Goal: Find specific page/section: Find specific page/section

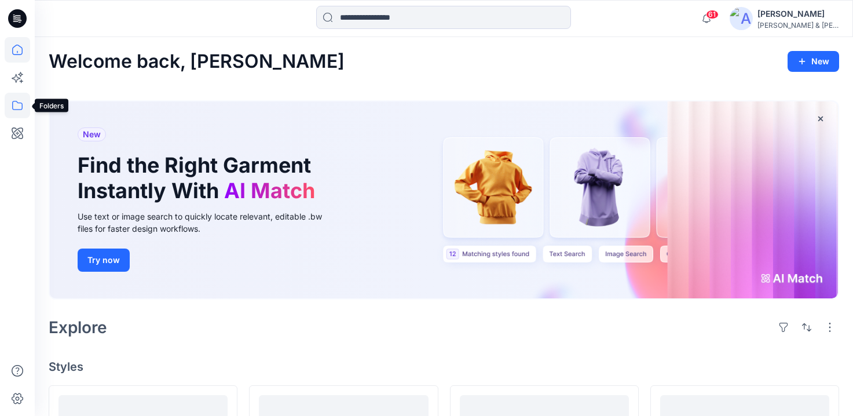
click at [16, 110] on icon at bounding box center [17, 105] width 25 height 25
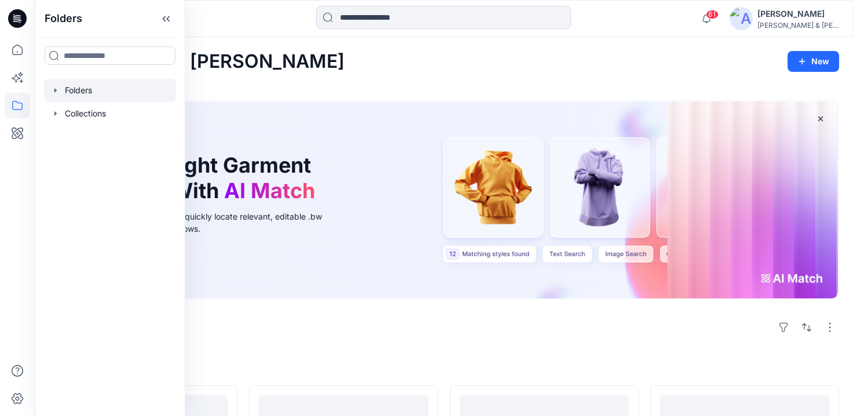
click at [54, 91] on icon "button" at bounding box center [55, 90] width 2 height 4
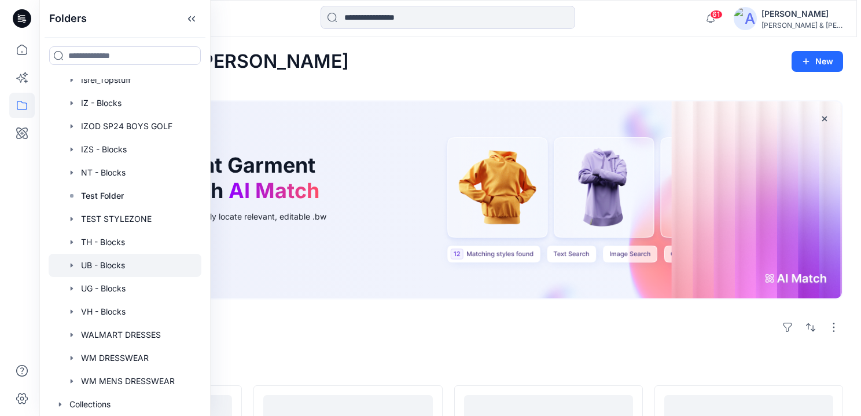
scroll to position [196, 0]
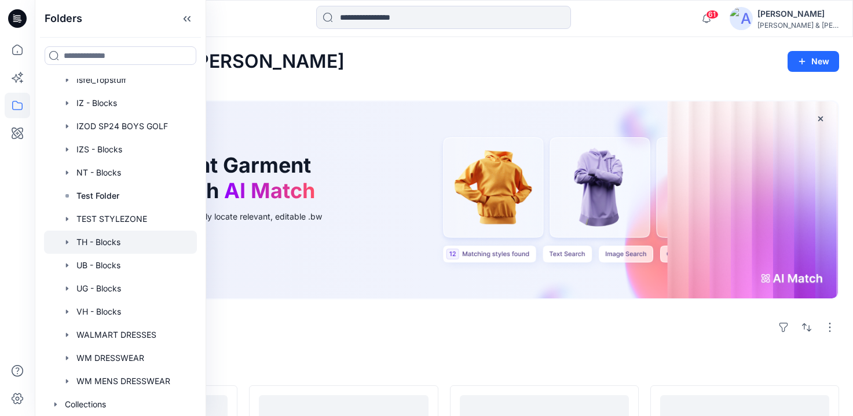
click at [69, 244] on icon "button" at bounding box center [67, 241] width 9 height 9
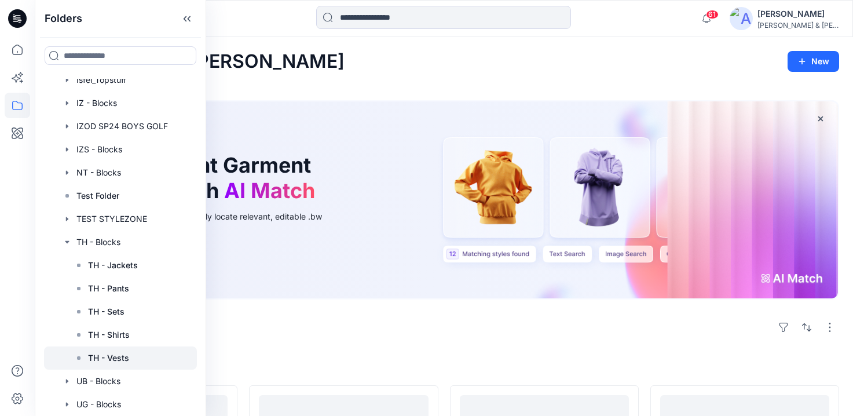
click at [122, 354] on p "TH - Vests" at bounding box center [108, 358] width 41 height 14
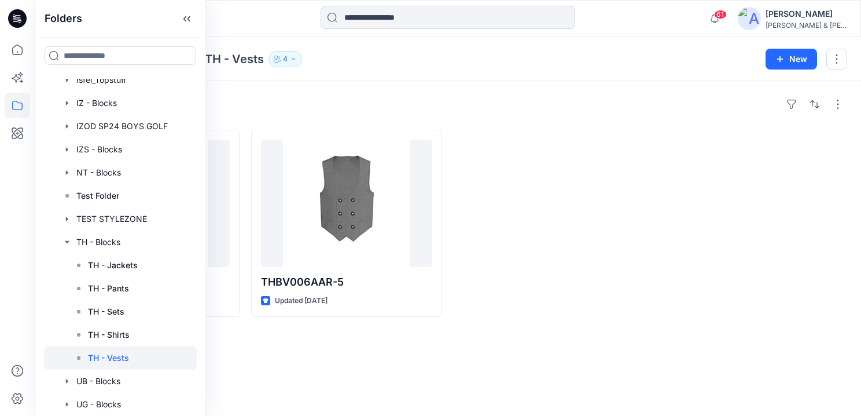
click at [586, 105] on div "Styles" at bounding box center [448, 104] width 799 height 19
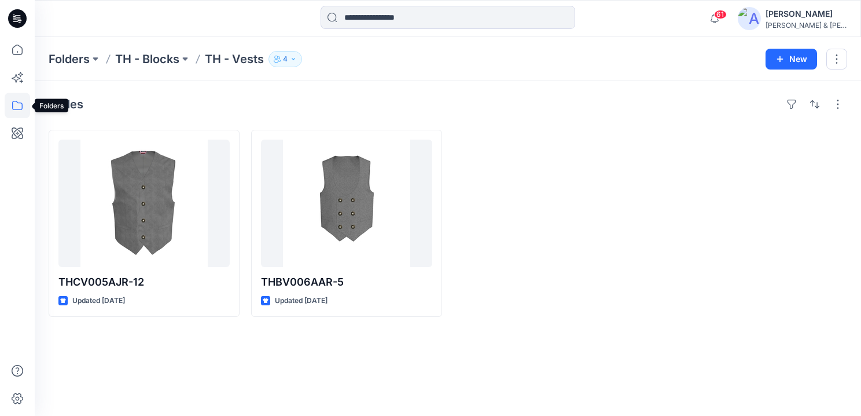
click at [17, 104] on icon at bounding box center [17, 105] width 25 height 25
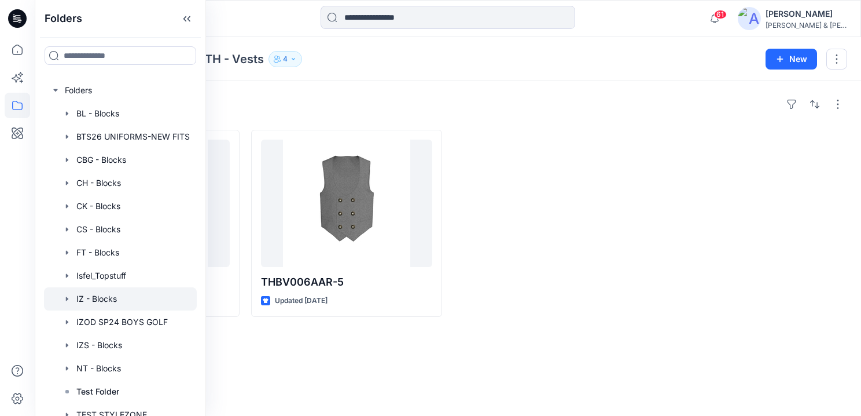
click at [64, 297] on icon "button" at bounding box center [67, 298] width 9 height 9
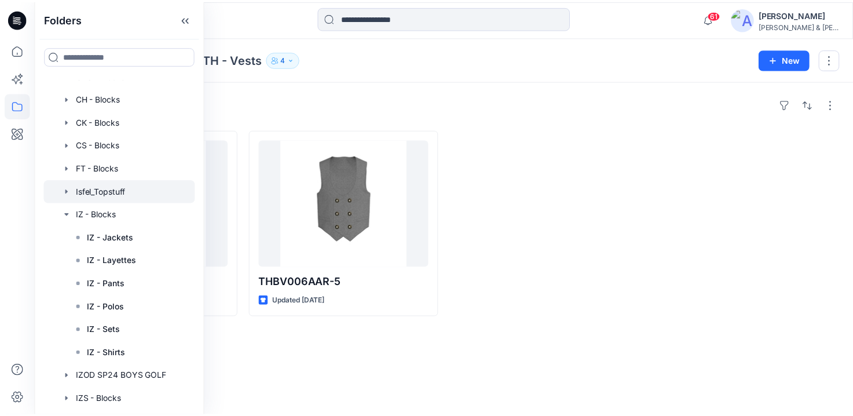
scroll to position [98, 0]
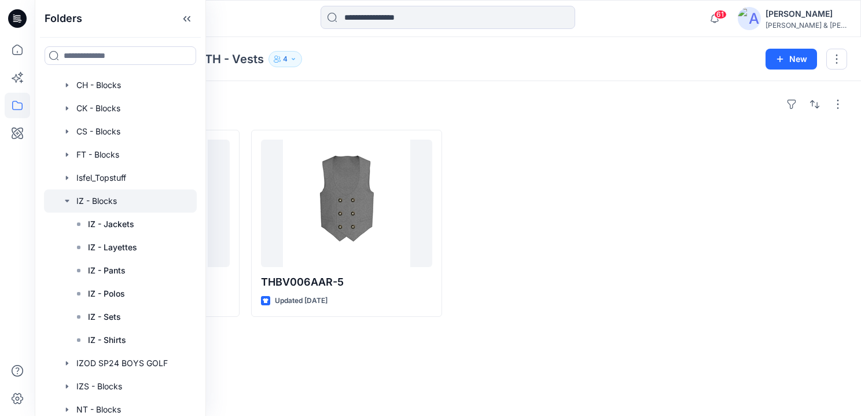
click at [67, 203] on icon "button" at bounding box center [67, 200] width 9 height 9
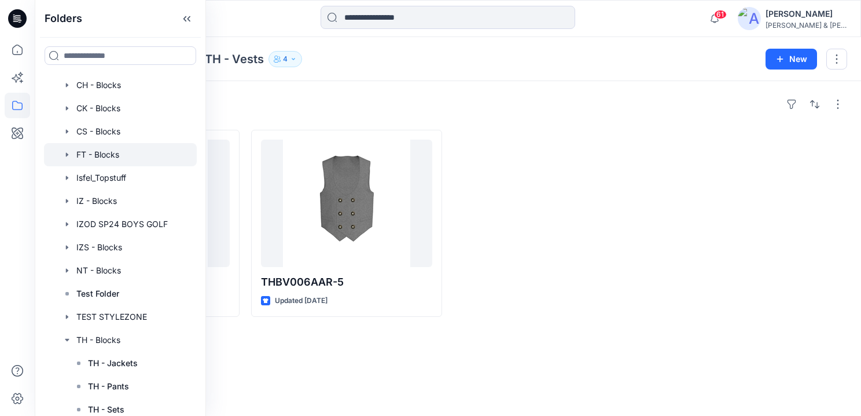
click at [67, 158] on icon "button" at bounding box center [67, 154] width 9 height 9
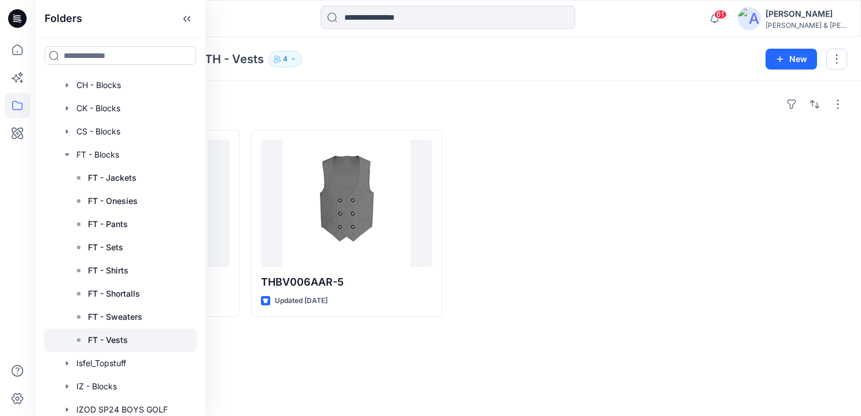
click at [113, 334] on p "FT - Vests" at bounding box center [108, 340] width 40 height 14
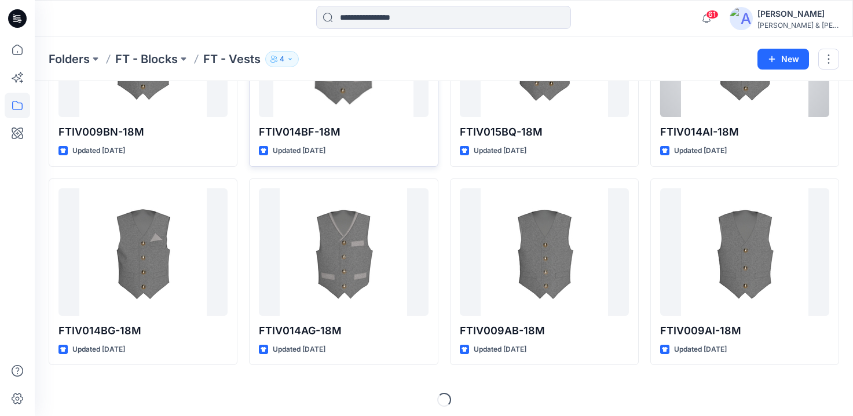
scroll to position [942, 0]
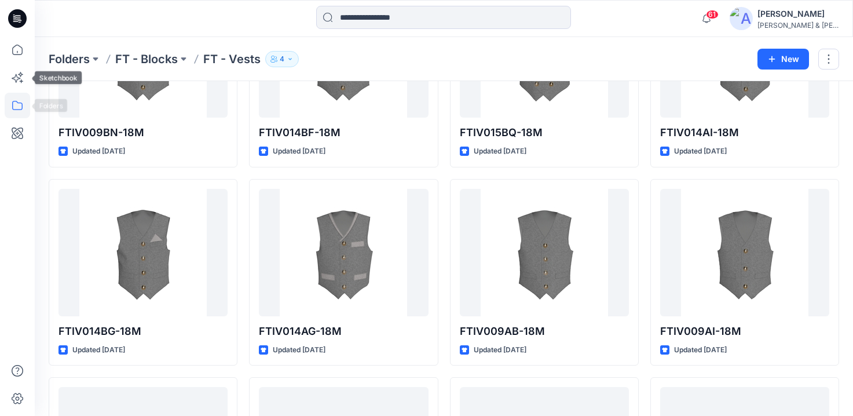
click at [14, 107] on icon at bounding box center [17, 105] width 25 height 25
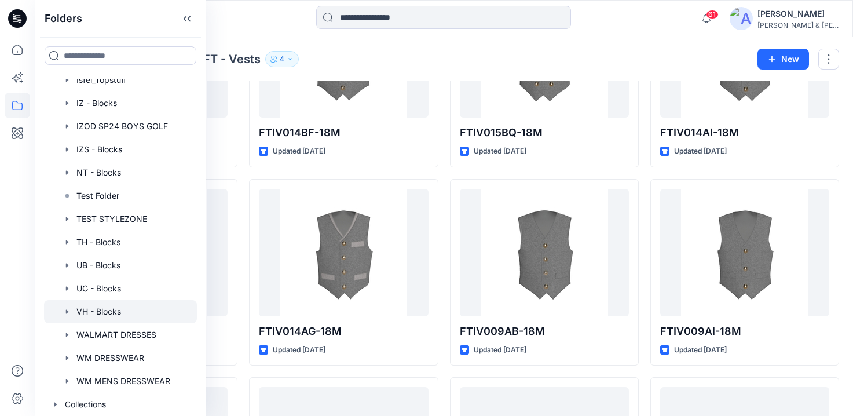
scroll to position [381, 0]
click at [68, 312] on icon "button" at bounding box center [67, 311] width 2 height 4
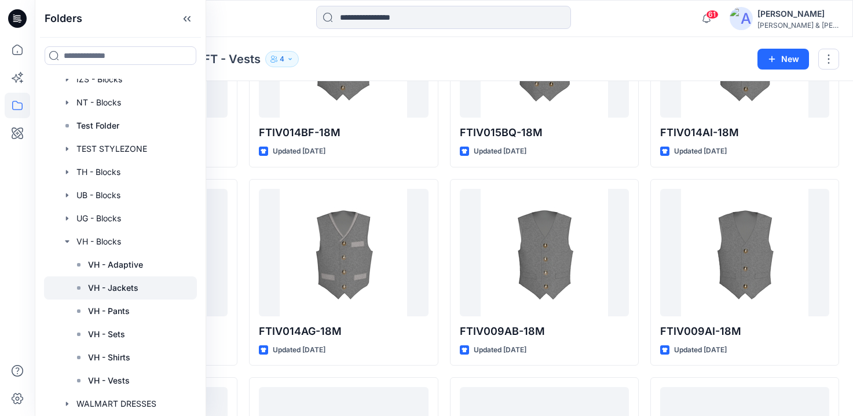
scroll to position [460, 0]
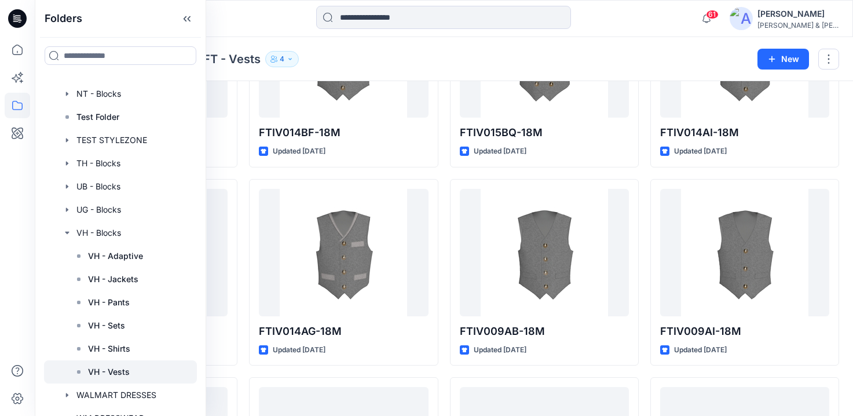
click at [130, 368] on div at bounding box center [120, 371] width 153 height 23
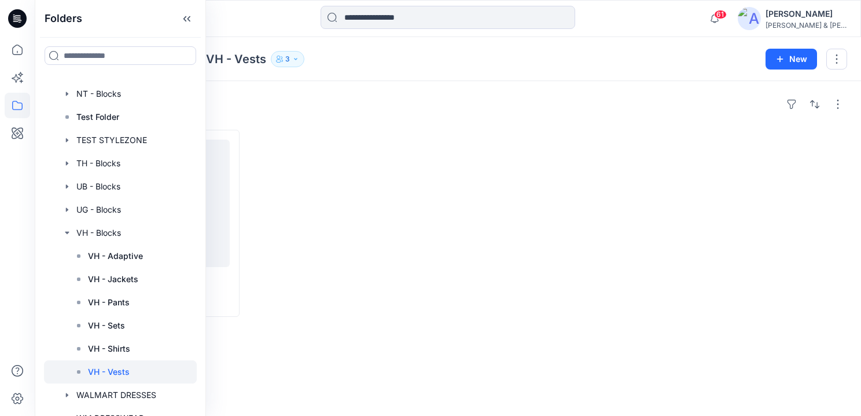
click at [372, 155] on div at bounding box center [346, 223] width 191 height 187
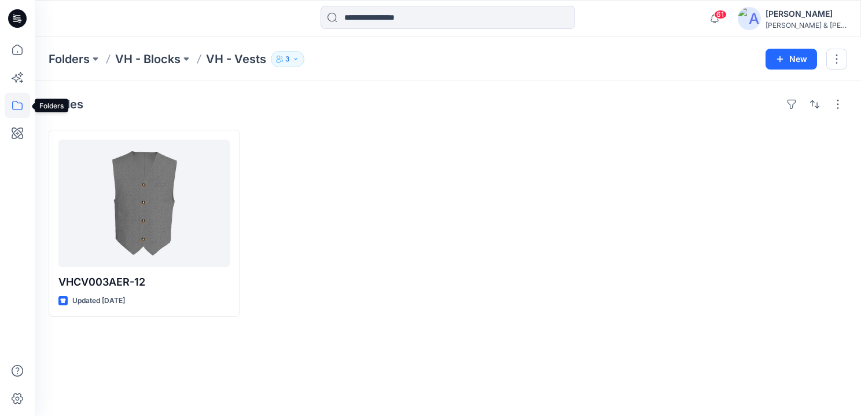
click at [17, 105] on icon at bounding box center [17, 105] width 25 height 25
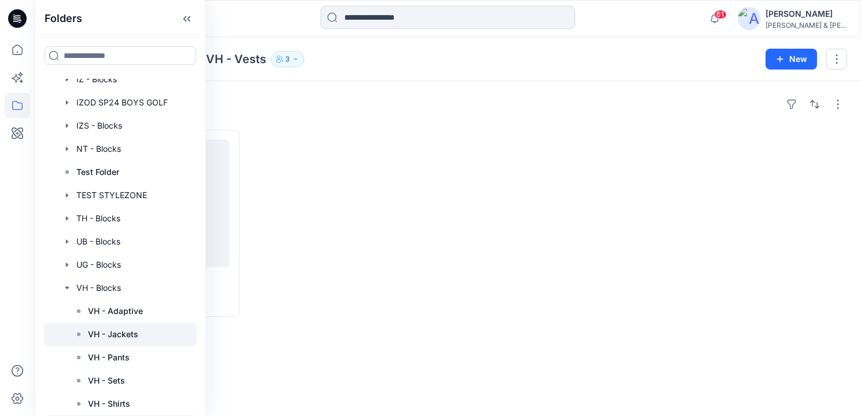
scroll to position [213, 0]
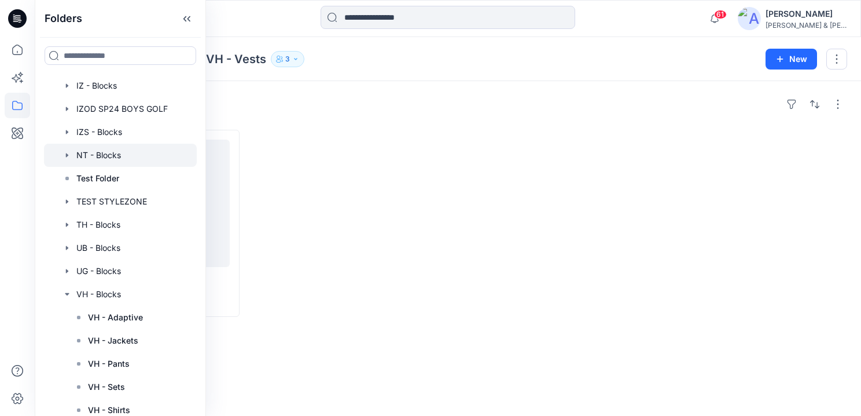
click at [66, 157] on icon "button" at bounding box center [67, 154] width 9 height 9
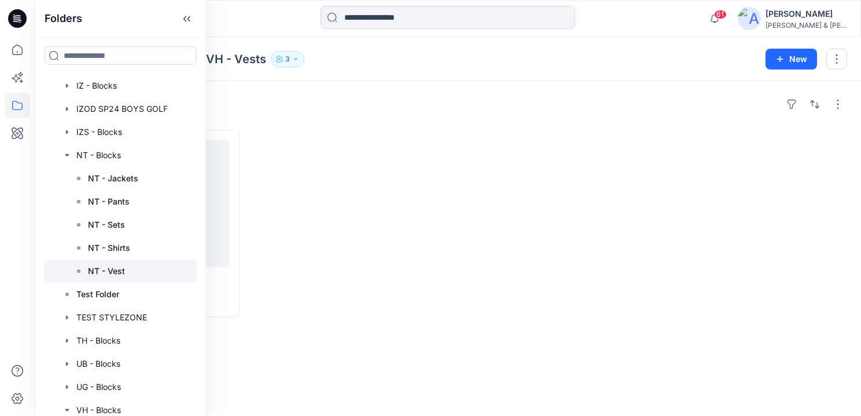
click at [112, 270] on p "NT - Vest" at bounding box center [106, 271] width 37 height 14
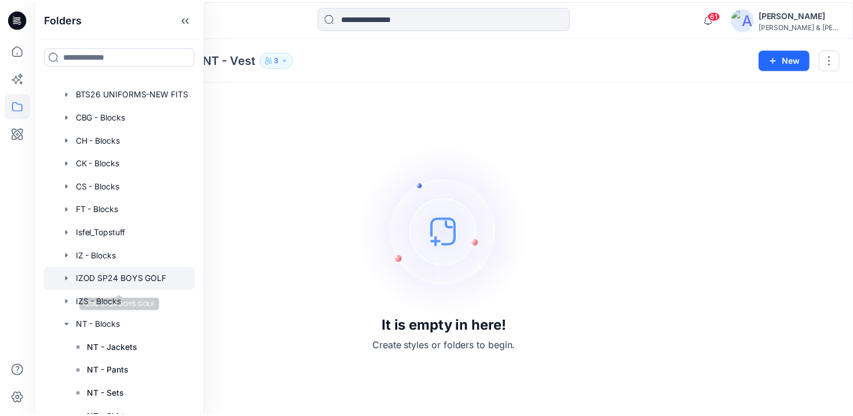
scroll to position [40, 0]
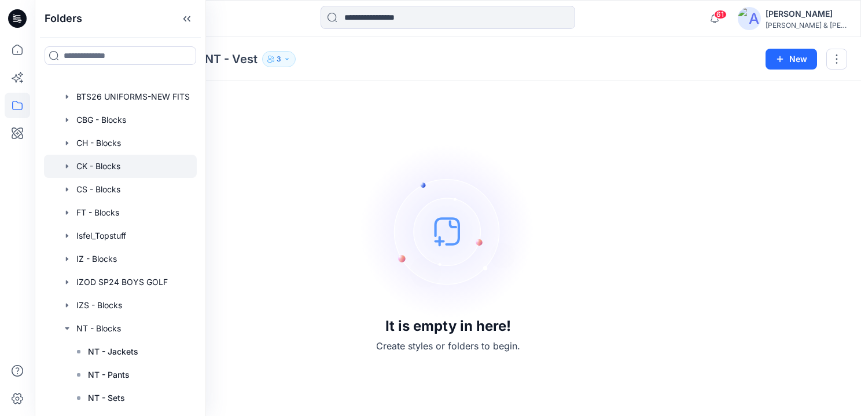
click at [68, 164] on icon "button" at bounding box center [67, 165] width 9 height 9
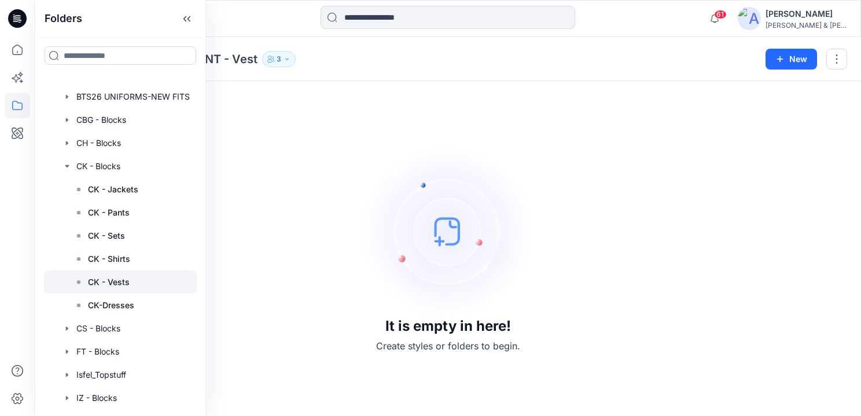
click at [126, 279] on p "CK - Vests" at bounding box center [109, 282] width 42 height 14
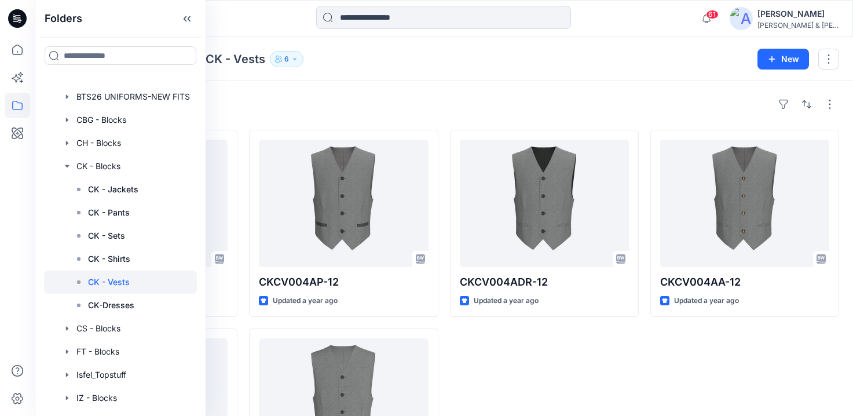
click at [426, 80] on div "Folders CK - Blocks CK - Vests 6 New" at bounding box center [444, 59] width 818 height 44
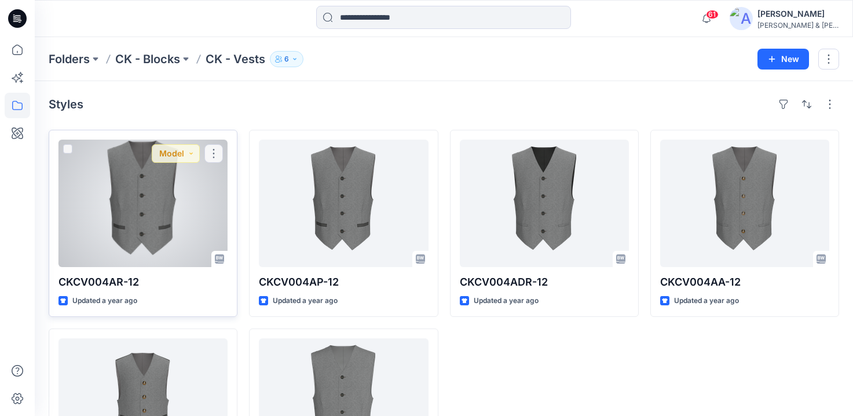
click at [146, 203] on div at bounding box center [142, 202] width 169 height 127
